Goal: Check status

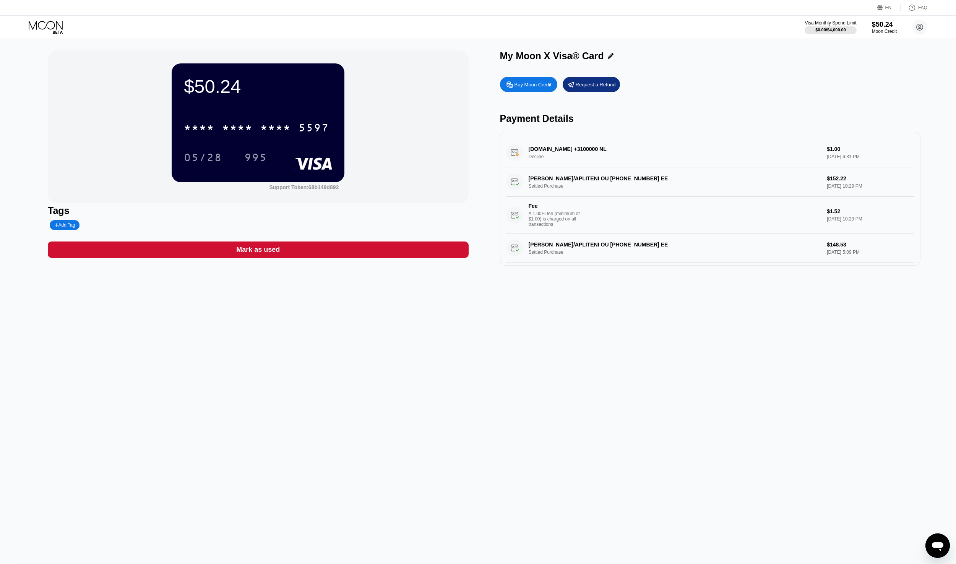
click at [555, 147] on div "DIGITALOCEAN.COM +3100000 NL Decline $1.00 Aug 22, 2025 6:31 PM" at bounding box center [710, 152] width 408 height 29
click at [515, 152] on div "DIGITALOCEAN.COM +3100000 NL Decline $1.00 Aug 22, 2025 6:31 PM" at bounding box center [710, 152] width 408 height 29
click at [830, 154] on div "DIGITALOCEAN.COM +3100000 NL Decline $1.00 Aug 22, 2025 6:31 PM" at bounding box center [710, 152] width 408 height 29
click at [561, 152] on div "DIGITALOCEAN.COM +3100000 NL Decline $1.00 Aug 22, 2025 6:31 PM" at bounding box center [710, 152] width 408 height 29
click at [515, 154] on div "DIGITALOCEAN.COM +3100000 NL Decline $1.00 Aug 22, 2025 6:31 PM" at bounding box center [710, 152] width 408 height 29
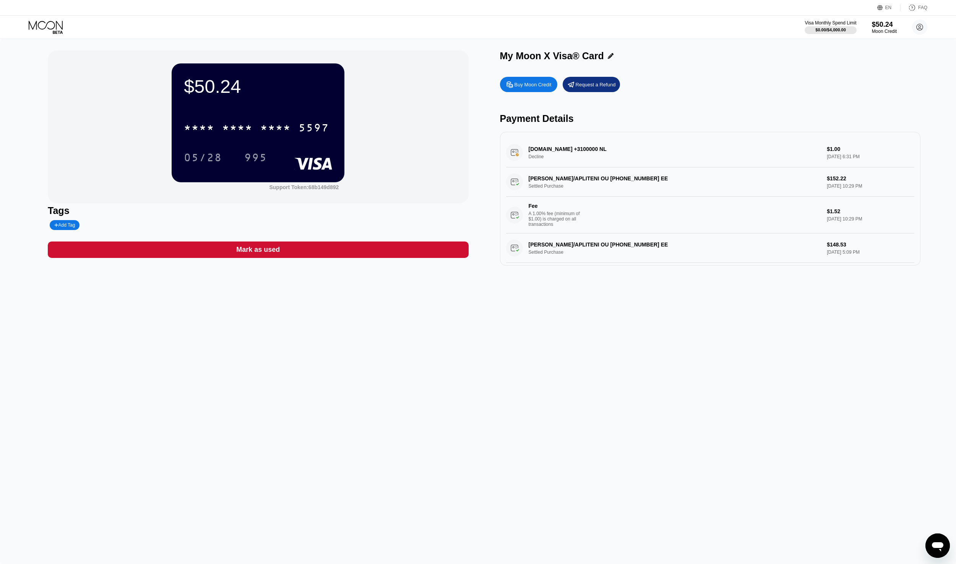
click at [562, 149] on div "DIGITALOCEAN.COM +3100000 NL Decline $1.00 Aug 22, 2025 6:31 PM" at bounding box center [710, 152] width 408 height 29
click at [603, 151] on div "DIGITALOCEAN.COM +3100000 NL Decline $1.00 Aug 22, 2025 6:31 PM" at bounding box center [710, 152] width 408 height 29
click at [639, 144] on div "DIGITALOCEAN.COM +3100000 NL Decline $1.00 Aug 22, 2025 6:31 PM" at bounding box center [710, 152] width 408 height 29
click at [686, 157] on div "DIGITALOCEAN.COM +3100000 NL Decline $1.00 Aug 22, 2025 6:31 PM" at bounding box center [710, 152] width 408 height 29
click at [266, 130] on div "* * * *" at bounding box center [275, 129] width 31 height 12
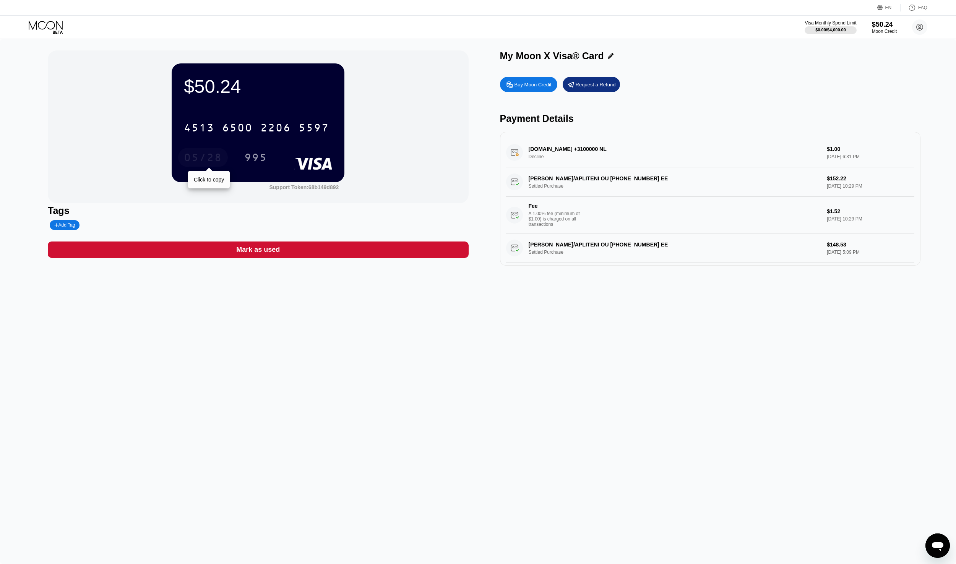
click at [222, 156] on div "05/28" at bounding box center [203, 157] width 50 height 19
click at [264, 155] on div "995" at bounding box center [255, 159] width 23 height 12
click at [448, 345] on div "$50.24 4513 6500 2206 5597 05/28 995 Support Token: 68b149d892 Tags Add Tag Mar…" at bounding box center [478, 301] width 956 height 525
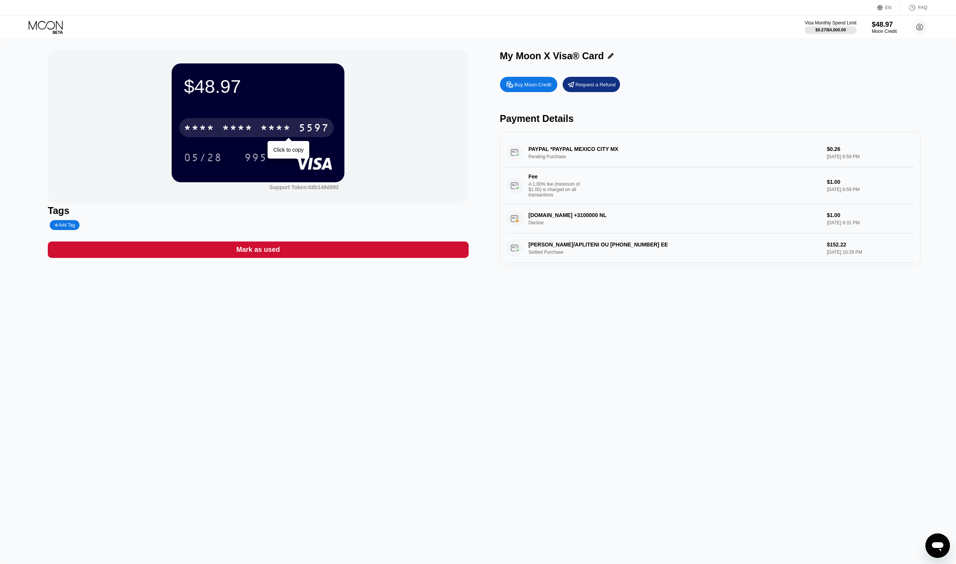
click at [276, 133] on div "* * * *" at bounding box center [275, 129] width 31 height 12
click at [251, 159] on div "995" at bounding box center [255, 159] width 23 height 12
click at [244, 127] on div "6500" at bounding box center [237, 129] width 31 height 12
click at [623, 151] on div "PP*7751CODE 4029357733 LU Pending Purchase $1.95 Aug 22, 2025 7:08 PM Fee A 1.0…" at bounding box center [710, 171] width 408 height 66
click at [548, 151] on div "PP*7751CODE 4029357733 LU Pending Purchase $1.95 Aug 22, 2025 7:08 PM Fee A 1.0…" at bounding box center [710, 171] width 408 height 66
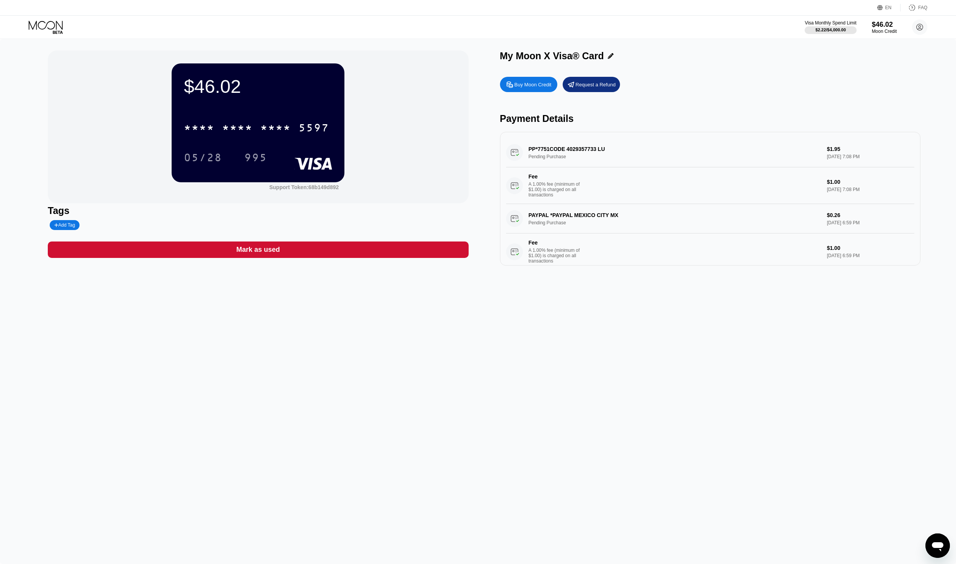
click at [516, 153] on div "PP*7751CODE 4029357733 LU Pending Purchase $1.95 Aug 22, 2025 7:08 PM Fee A 1.0…" at bounding box center [710, 171] width 408 height 66
click at [814, 148] on div "PP*7751CODE 4029357733 LU Pending Purchase $1.95 Aug 22, 2025 7:08 PM Fee A 1.0…" at bounding box center [710, 171] width 408 height 66
click at [829, 148] on div "PP*7751CODE 4029357733 LU Pending Purchase $1.95 Aug 22, 2025 7:08 PM Fee A 1.0…" at bounding box center [710, 171] width 408 height 66
click at [812, 153] on div "PP*7751CODE 4029357733 LU Pending Purchase $1.95 Aug 22, 2025 7:08 PM Fee A 1.0…" at bounding box center [710, 171] width 408 height 66
click at [563, 147] on div "PP*7751CODE 4029357733 LU Pending Purchase $1.95 Aug 22, 2025 7:08 PM Fee A 1.0…" at bounding box center [710, 171] width 408 height 66
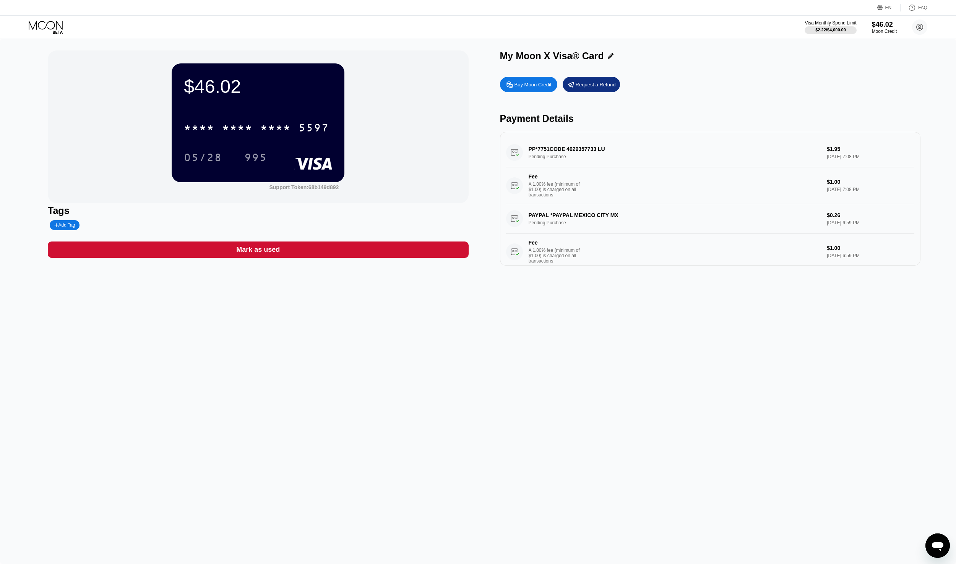
click at [563, 147] on div "PP*7751CODE 4029357733 LU Pending Purchase $1.95 Aug 22, 2025 7:08 PM Fee A 1.0…" at bounding box center [710, 171] width 408 height 66
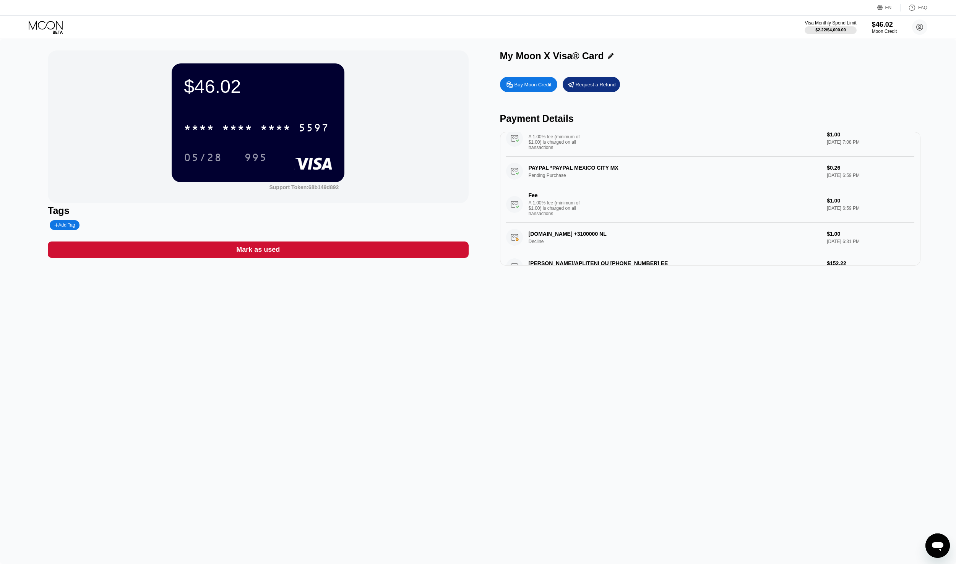
scroll to position [48, 0]
click at [551, 202] on div "A 1.00% fee (minimum of $1.00) is charged on all transactions" at bounding box center [557, 208] width 57 height 16
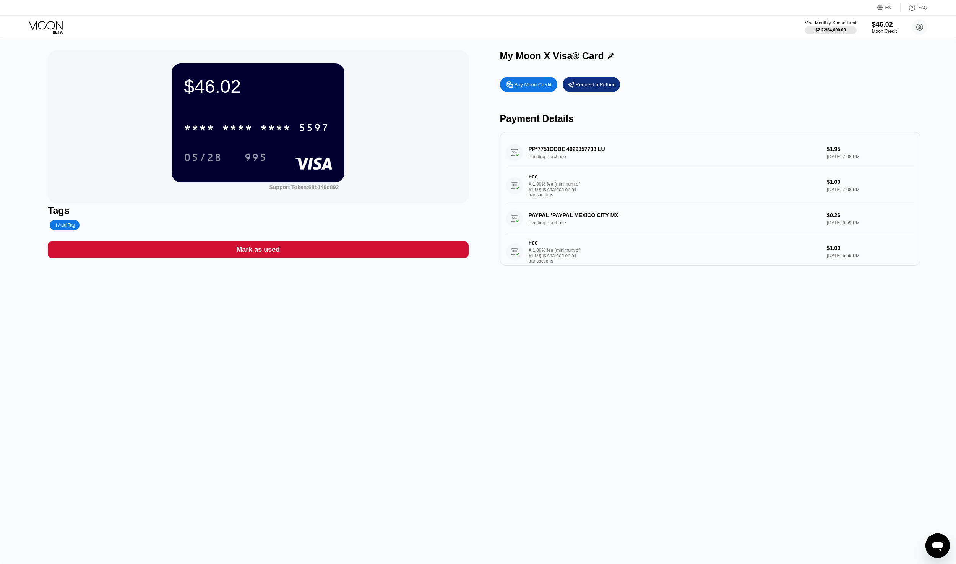
click at [569, 150] on div "PP*7751CODE 4029357733 LU Pending Purchase $1.95 Aug 22, 2025 7:08 PM Fee A 1.0…" at bounding box center [710, 171] width 408 height 66
click at [582, 149] on div "PP*7751CODE 4029357733 LU Pending Purchase $1.95 Aug 22, 2025 7:08 PM Fee A 1.0…" at bounding box center [710, 171] width 408 height 66
click at [580, 150] on div "PP*7751CODE 4029357733 LU Pending Purchase $1.95 Aug 22, 2025 7:08 PM Fee A 1.0…" at bounding box center [710, 171] width 408 height 66
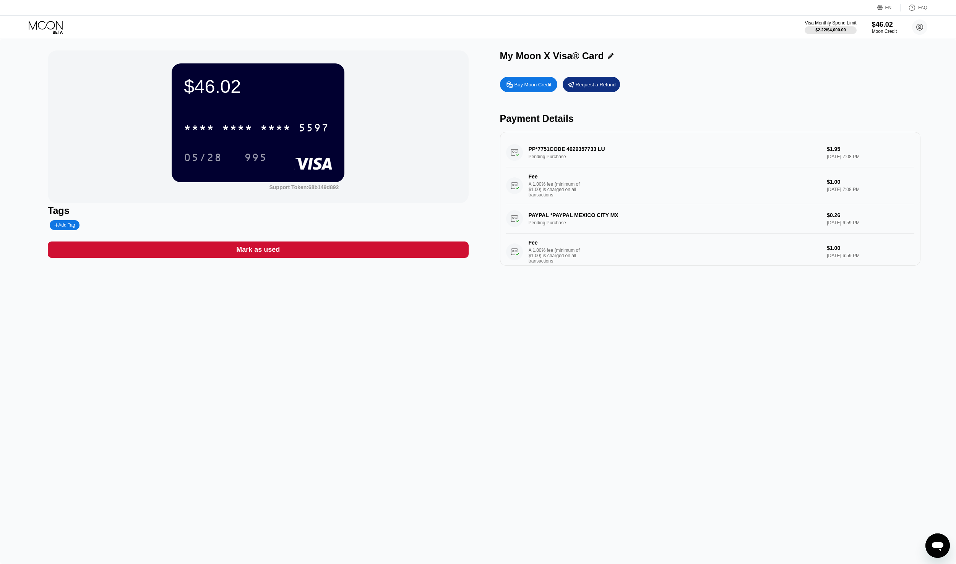
click at [570, 151] on div "PP*7751CODE 4029357733 LU Pending Purchase $1.95 Aug 22, 2025 7:08 PM Fee A 1.0…" at bounding box center [710, 171] width 408 height 66
click at [568, 151] on div "PP*7751CODE 4029357733 LU Pending Purchase $1.95 Aug 22, 2025 7:08 PM Fee A 1.0…" at bounding box center [710, 171] width 408 height 66
click at [568, 150] on div "PP*7751CODE 4029357733 LU Pending Purchase $1.95 Aug 22, 2025 7:08 PM Fee A 1.0…" at bounding box center [710, 171] width 408 height 66
click at [568, 151] on div "PP*7751CODE 4029357733 LU Pending Purchase $1.95 Aug 22, 2025 7:08 PM Fee A 1.0…" at bounding box center [710, 171] width 408 height 66
click at [261, 133] on div "* * * *" at bounding box center [275, 129] width 31 height 12
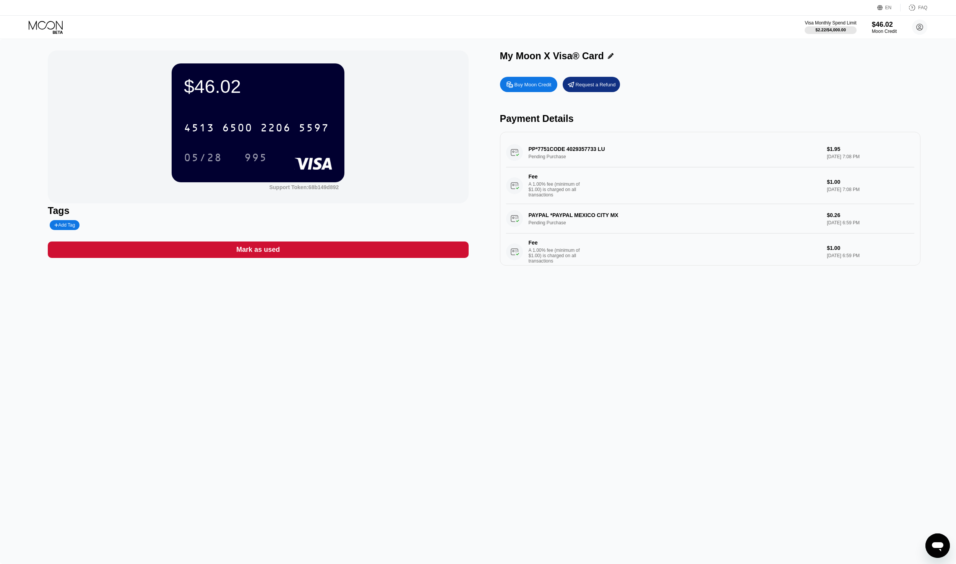
click at [599, 152] on div "PP*7751CODE 4029357733 LU Pending Purchase $1.95 Aug 22, 2025 7:08 PM Fee A 1.0…" at bounding box center [710, 171] width 408 height 66
click at [579, 149] on div "PP*7751CODE 4029357733 LU Pending Purchase $1.95 Aug 22, 2025 7:08 PM Fee A 1.0…" at bounding box center [710, 171] width 408 height 66
